Goal: Task Accomplishment & Management: Manage account settings

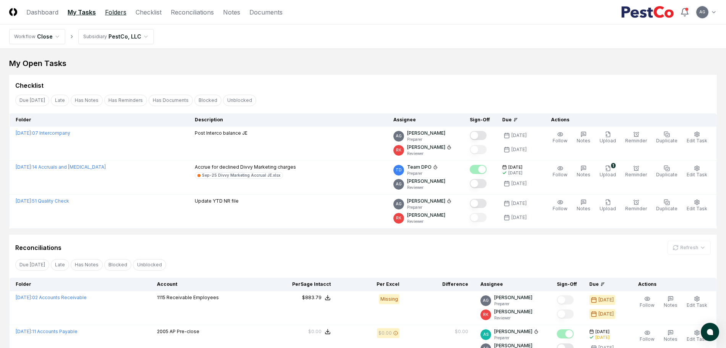
click at [121, 10] on link "Folders" at bounding box center [115, 12] width 21 height 9
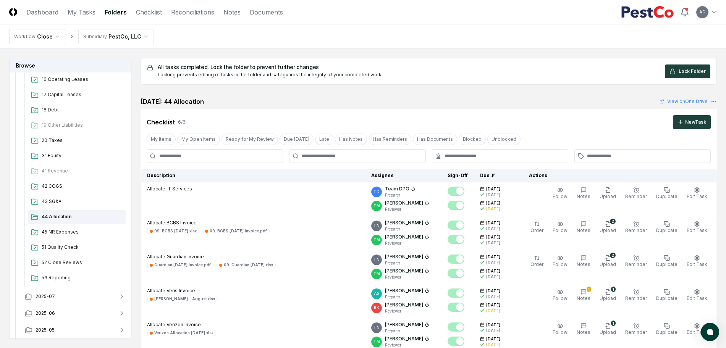
scroll to position [286, 0]
click at [53, 215] on span "44 Allocation" at bounding box center [82, 214] width 81 height 7
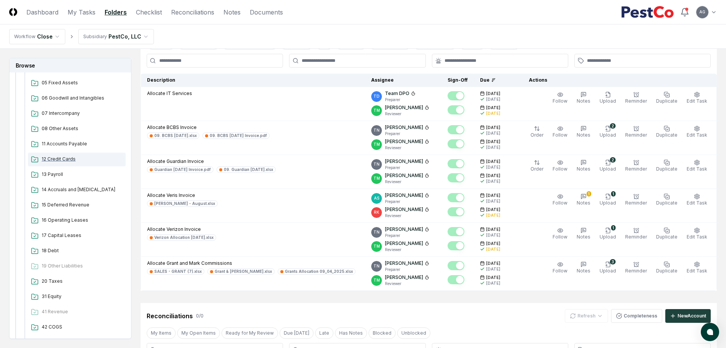
scroll to position [0, 0]
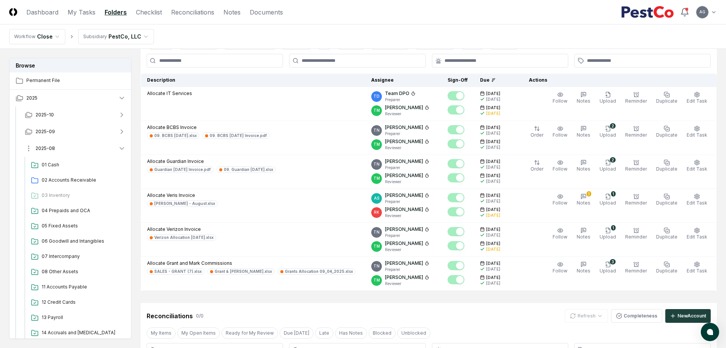
click at [63, 148] on button "2025-08" at bounding box center [75, 148] width 113 height 17
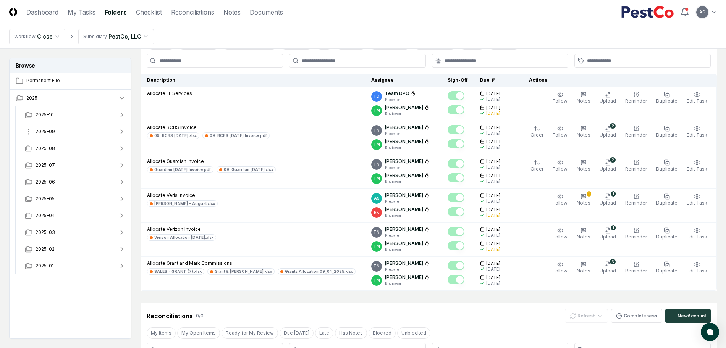
click at [68, 131] on button "2025-09" at bounding box center [75, 131] width 113 height 17
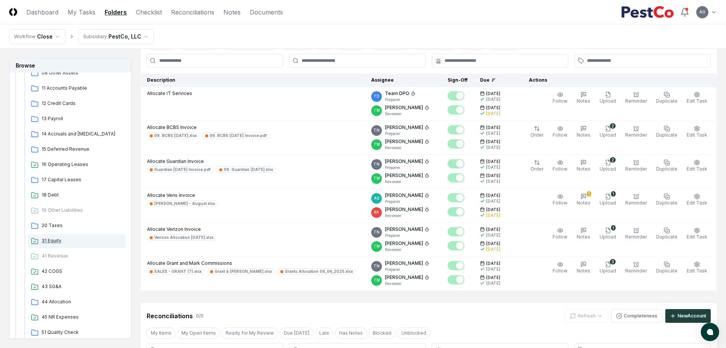
scroll to position [239, 0]
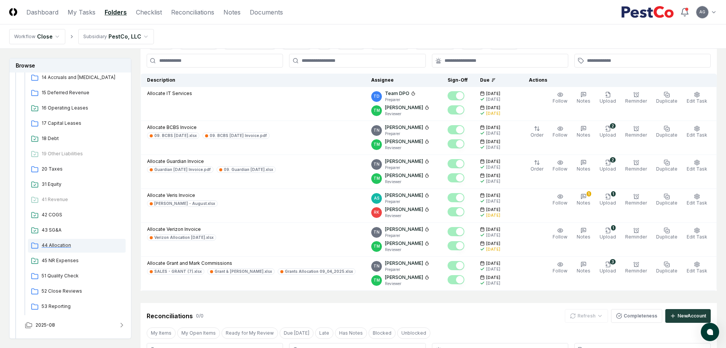
click at [68, 245] on span "44 Allocation" at bounding box center [82, 245] width 81 height 7
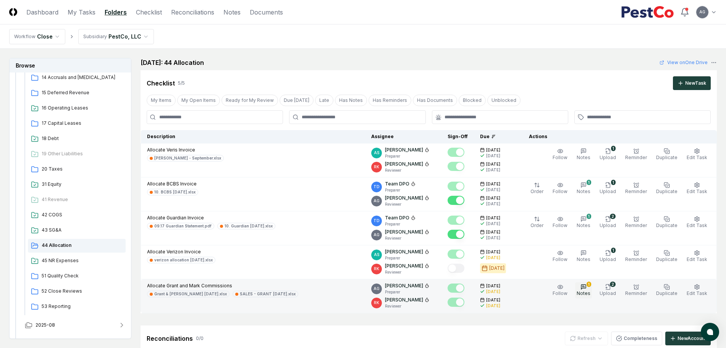
click at [587, 292] on span "Notes" at bounding box center [583, 293] width 14 height 6
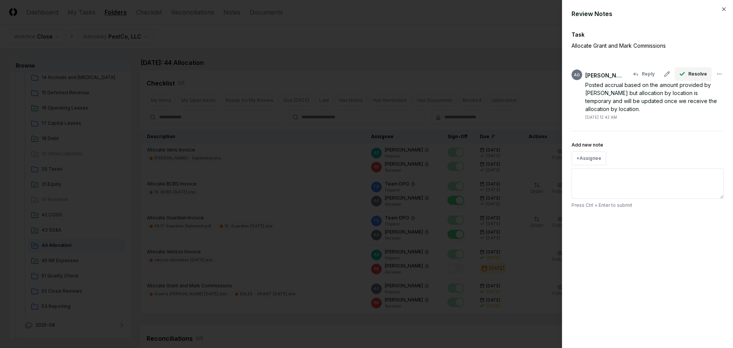
click at [689, 69] on button "Resolve" at bounding box center [692, 74] width 37 height 14
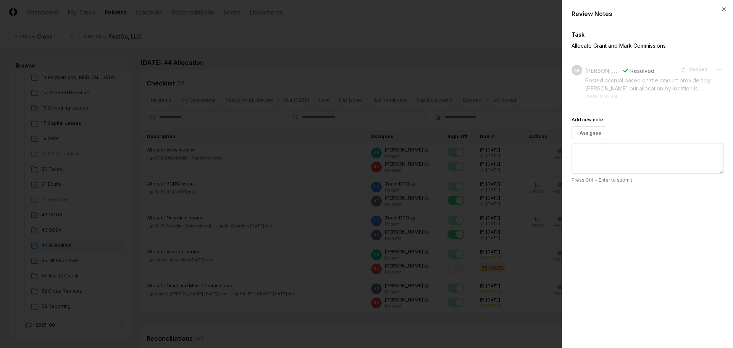
click at [693, 69] on button "Reopen" at bounding box center [693, 70] width 36 height 14
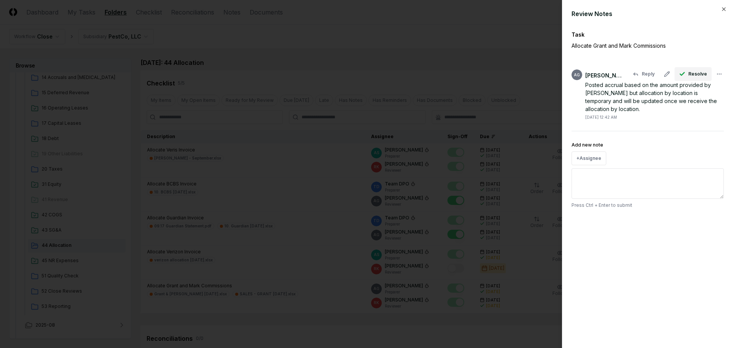
click at [695, 79] on button "Resolve" at bounding box center [692, 74] width 37 height 14
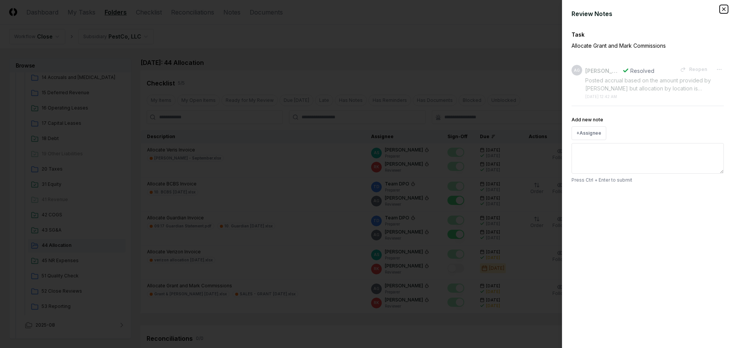
click at [722, 10] on icon "button" at bounding box center [724, 9] width 6 height 6
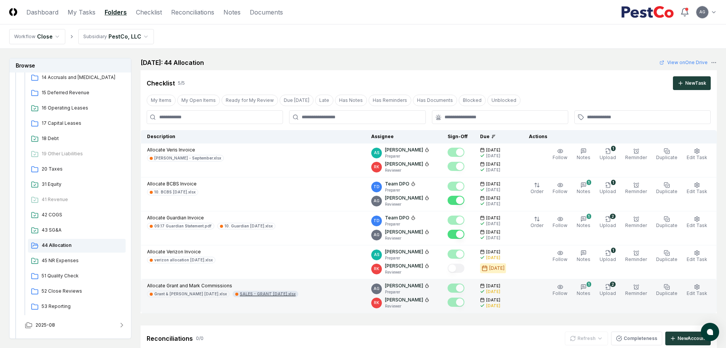
click at [267, 297] on div "SALES - GRANT [DATE].xlsx" at bounding box center [268, 294] width 56 height 6
click at [177, 294] on div "Grant & [PERSON_NAME] [DATE].xlsx" at bounding box center [190, 294] width 73 height 6
click at [612, 290] on span "Upload" at bounding box center [607, 293] width 16 height 6
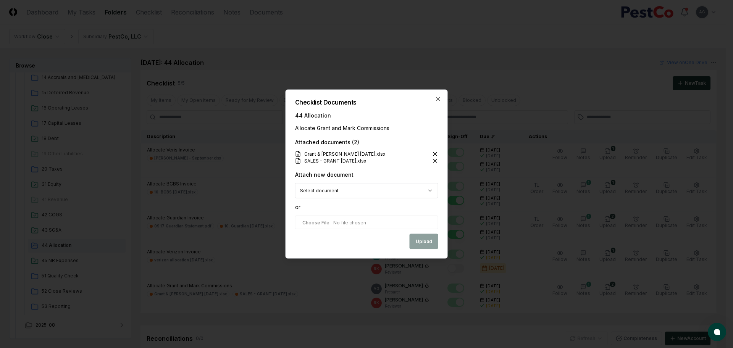
click at [353, 222] on input "file" at bounding box center [366, 223] width 143 height 14
type input "**********"
click at [422, 240] on button "Upload" at bounding box center [424, 241] width 29 height 15
